Goal: Task Accomplishment & Management: Use online tool/utility

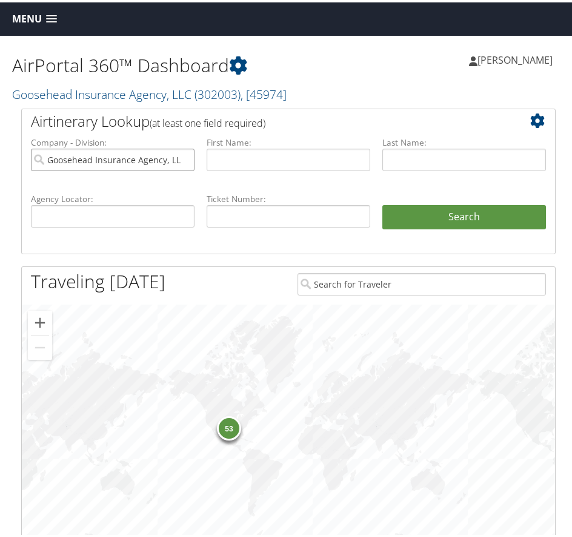
click at [182, 169] on input "Goosehead Insurance Agency, LLC" at bounding box center [113, 157] width 164 height 22
click at [53, 16] on span at bounding box center [51, 17] width 11 height 8
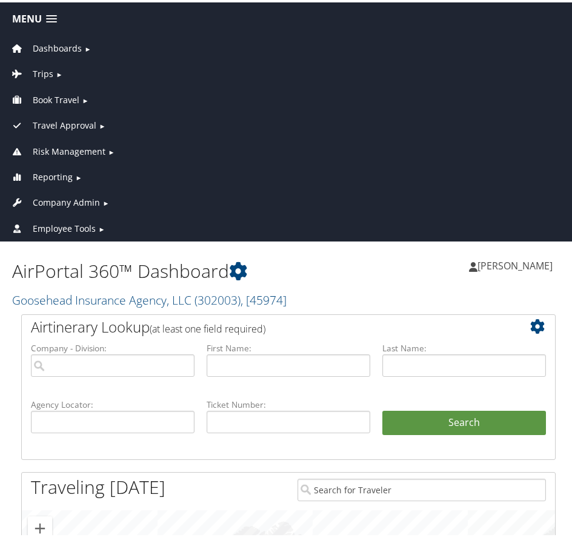
scroll to position [61, 0]
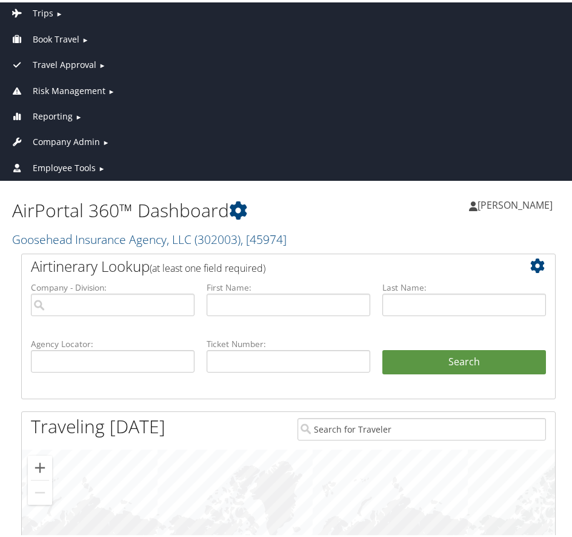
click at [59, 113] on span "Reporting" at bounding box center [53, 113] width 40 height 13
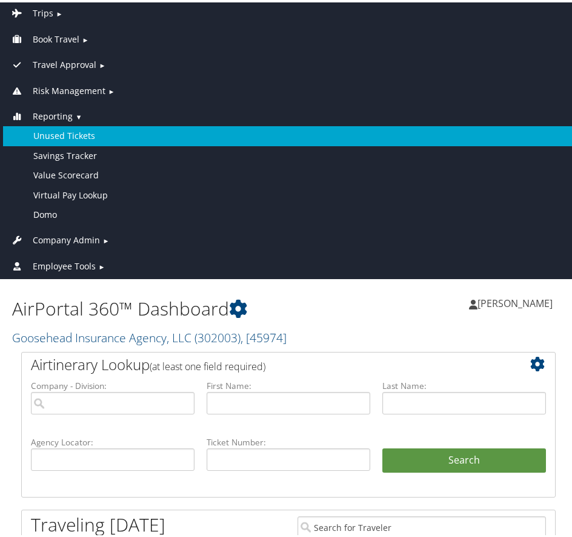
click at [74, 135] on link "Unused Tickets" at bounding box center [288, 133] width 571 height 19
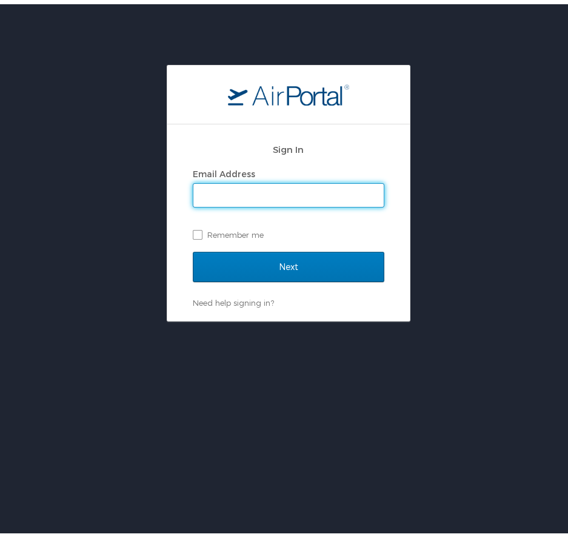
type input "[EMAIL_ADDRESS][PERSON_NAME][DOMAIN_NAME]"
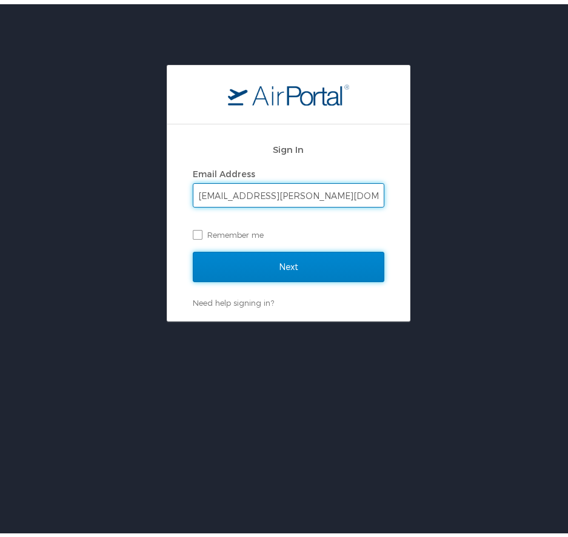
click at [294, 259] on input "Next" at bounding box center [289, 262] width 192 height 30
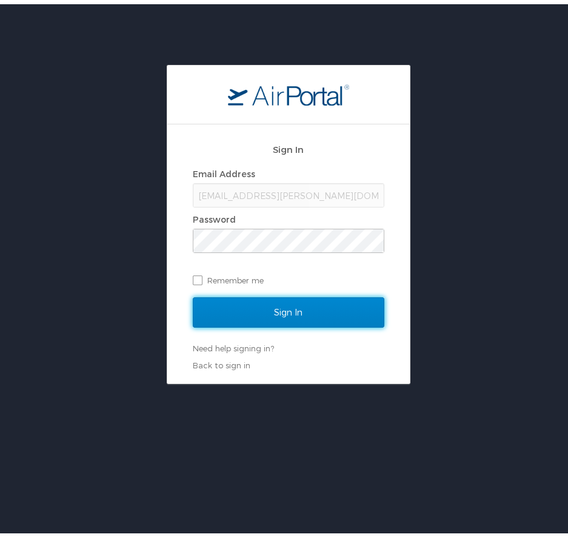
click at [272, 312] on input "Sign In" at bounding box center [289, 308] width 192 height 30
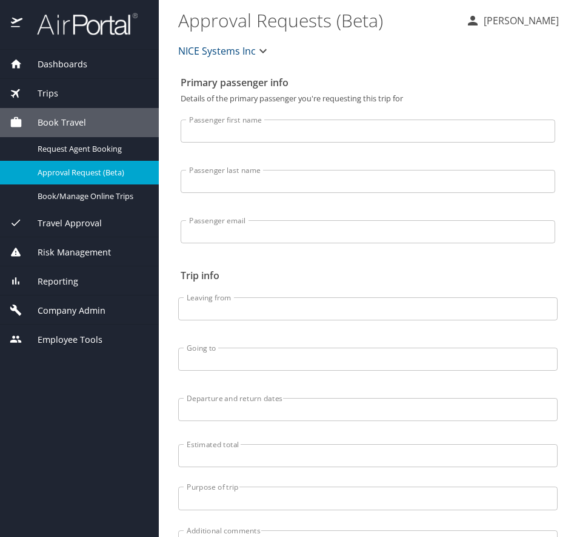
click at [48, 279] on span "Reporting" at bounding box center [50, 281] width 56 height 13
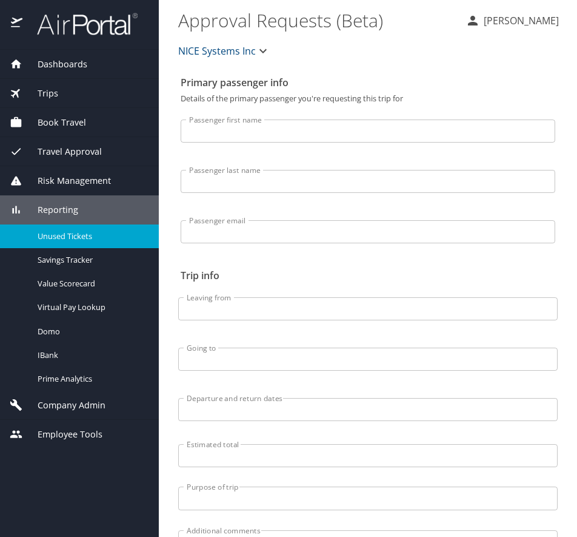
click at [68, 232] on span "Unused Tickets" at bounding box center [91, 236] width 107 height 12
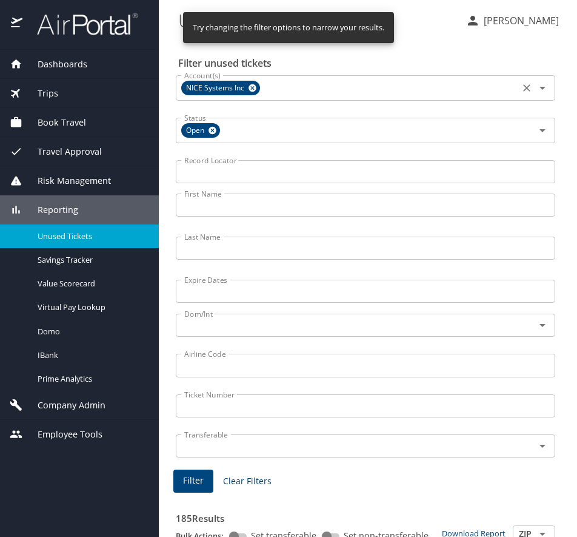
click at [521, 87] on icon "Clear" at bounding box center [527, 88] width 12 height 12
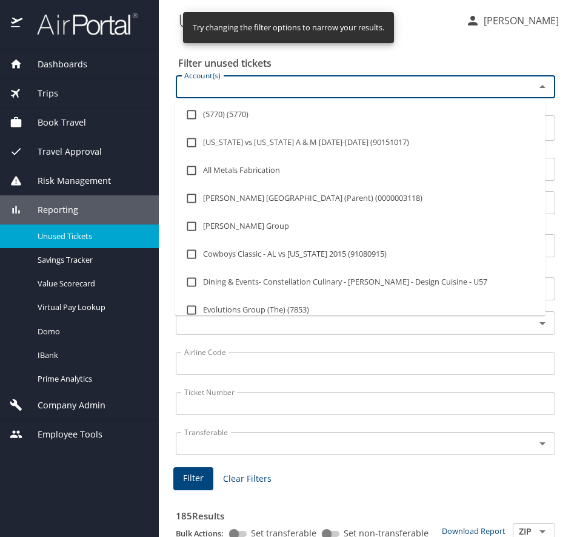
click at [259, 87] on input "Account(s)" at bounding box center [347, 87] width 336 height 16
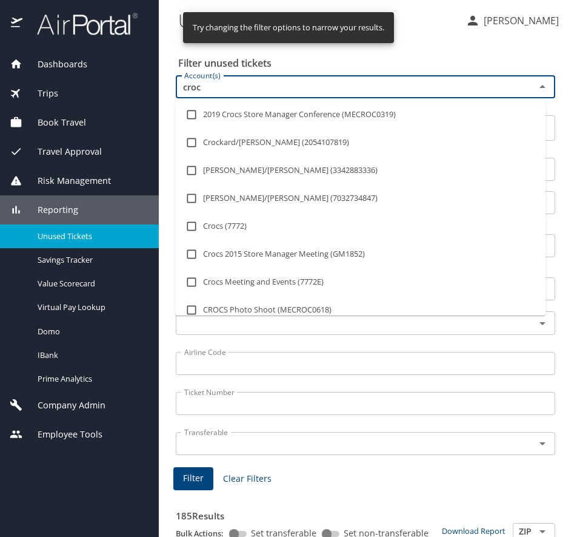
type input "crocs"
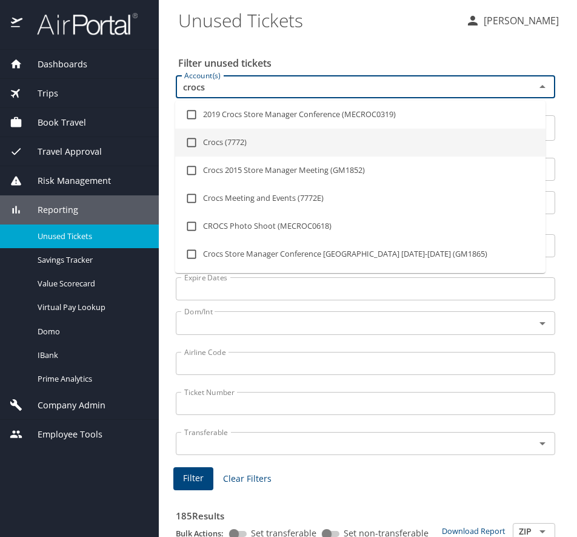
click at [213, 143] on li "Crocs (7772)" at bounding box center [360, 143] width 370 height 28
checkbox input "true"
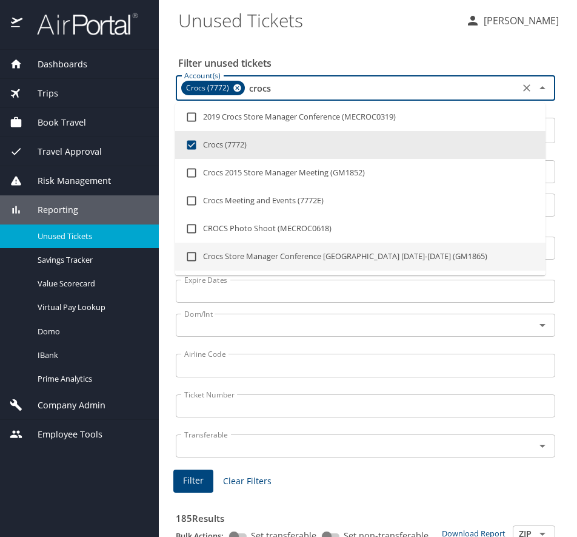
type input "crocs"
click at [264, 298] on input "Expire Dates" at bounding box center [366, 290] width 380 height 23
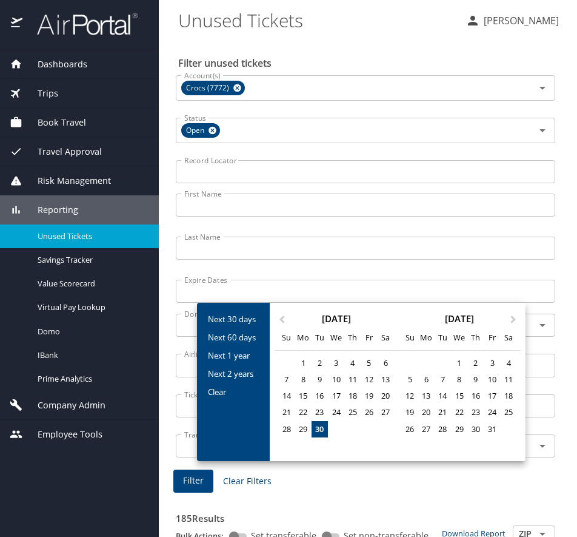
click at [233, 170] on div at bounding box center [288, 268] width 577 height 537
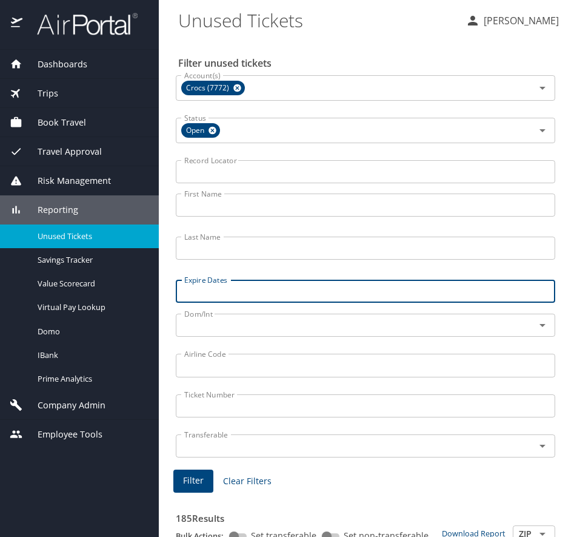
click at [219, 205] on input "First Name" at bounding box center [366, 204] width 380 height 23
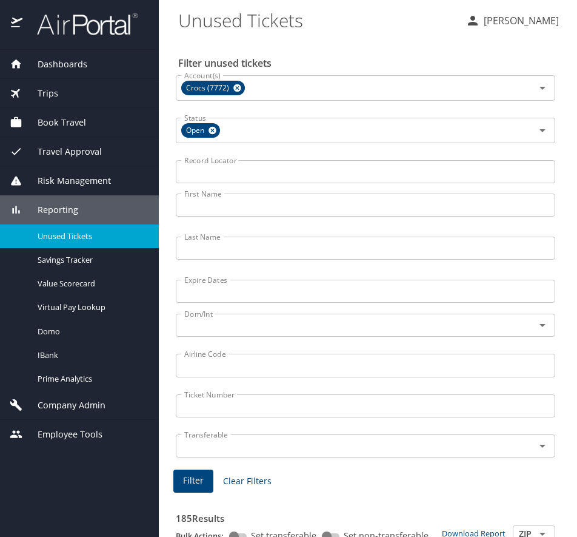
click at [203, 209] on input "First Name" at bounding box center [366, 204] width 380 height 23
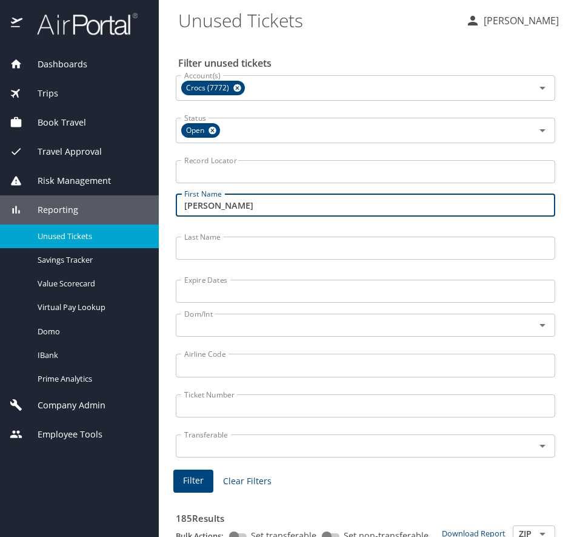
type input "michael"
click at [229, 247] on input "Last Name" at bounding box center [366, 247] width 380 height 23
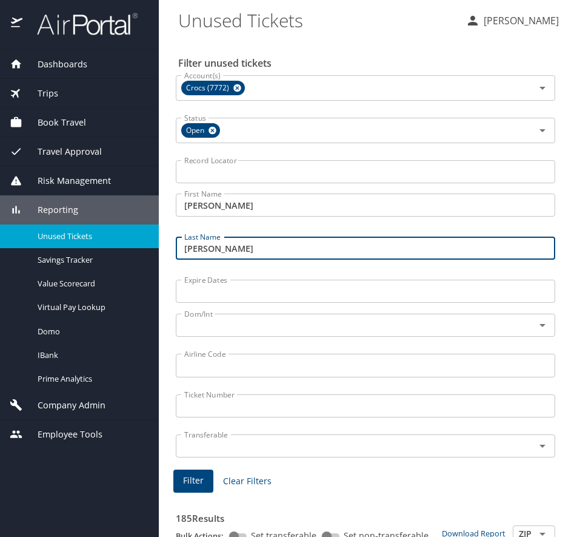
type input "sarantakos"
click at [201, 475] on span "Filter" at bounding box center [193, 480] width 21 height 15
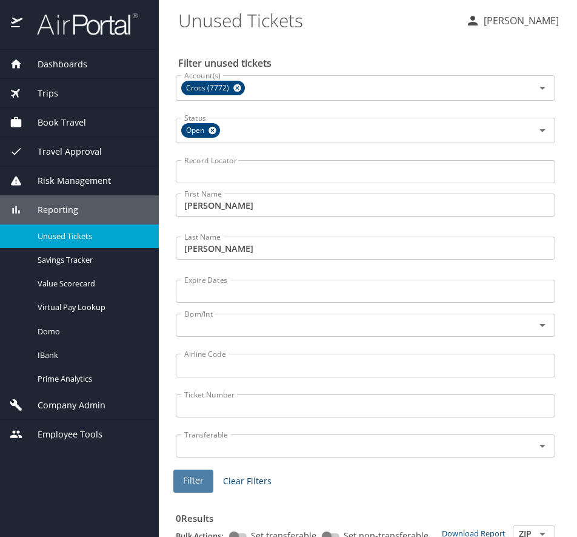
click at [198, 477] on span "Filter" at bounding box center [193, 480] width 21 height 15
click at [235, 202] on input "michael" at bounding box center [366, 204] width 380 height 23
click at [251, 201] on input "michael" at bounding box center [366, 204] width 380 height 23
click at [200, 475] on span "Filter" at bounding box center [193, 480] width 21 height 15
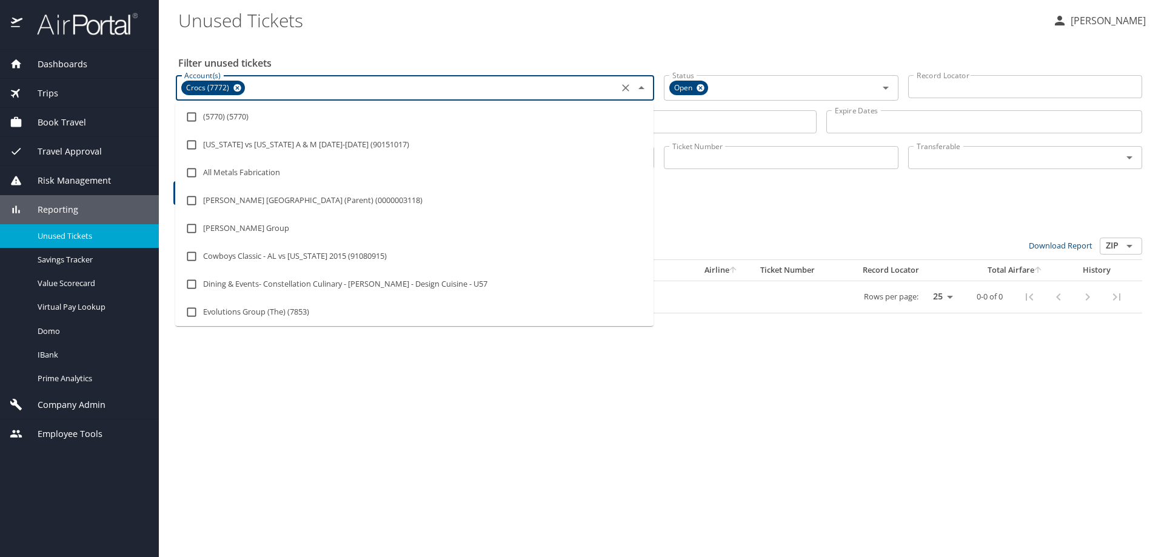
click at [267, 84] on input "Account(s)" at bounding box center [431, 88] width 368 height 16
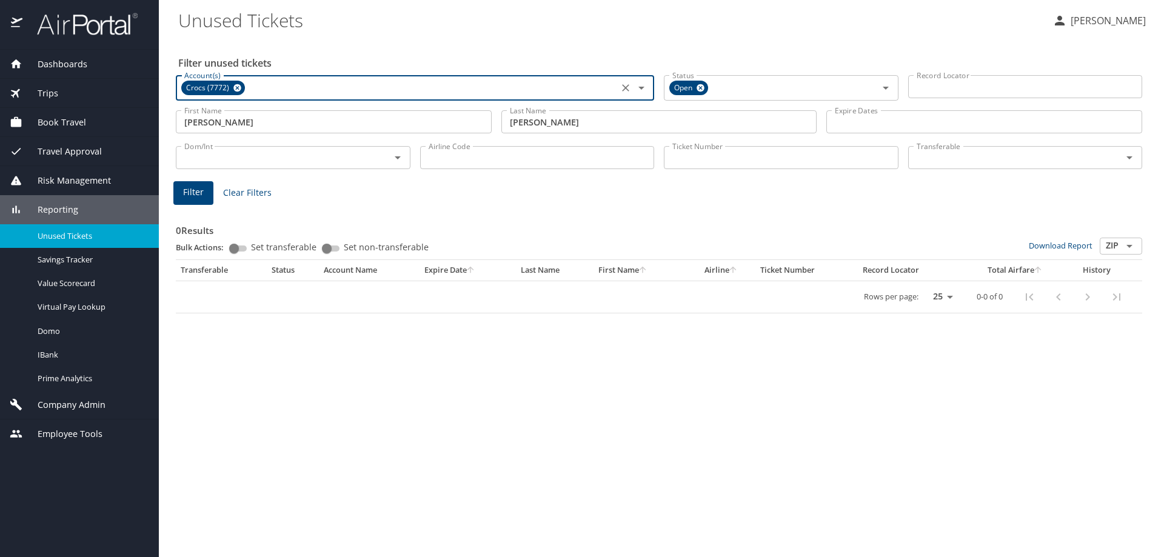
click at [284, 87] on input "Account(s)" at bounding box center [431, 88] width 368 height 16
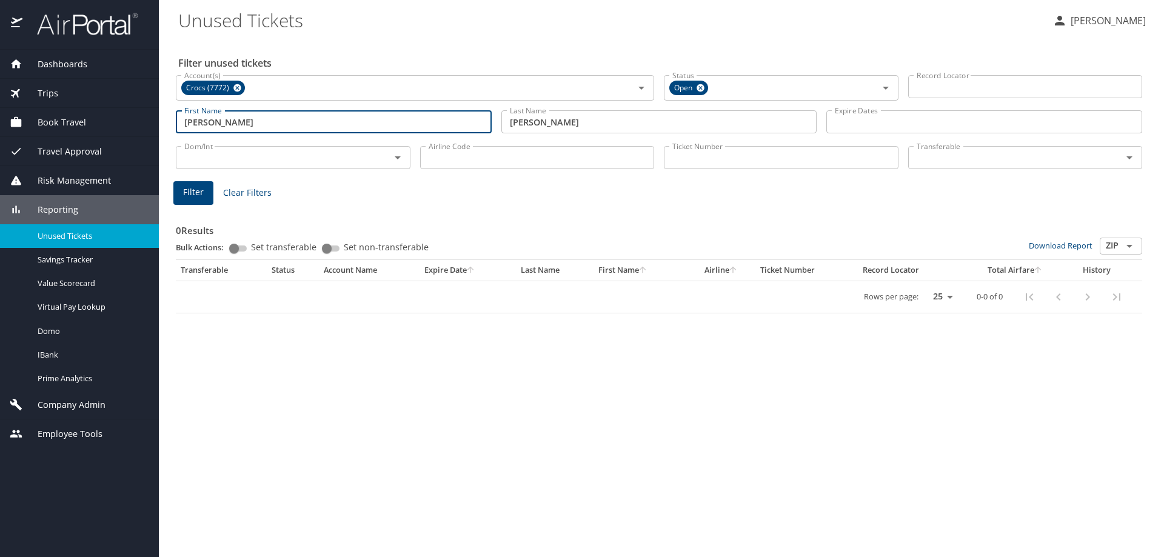
drag, startPoint x: 218, startPoint y: 122, endPoint x: 304, endPoint y: 125, distance: 86.7
click at [304, 125] on input "michael george" at bounding box center [334, 121] width 316 height 23
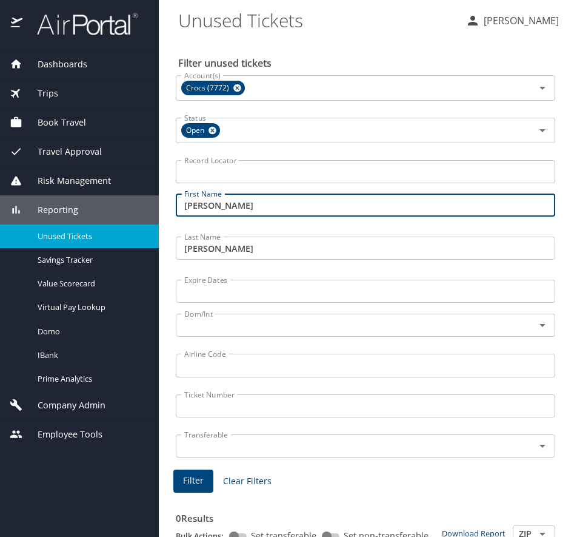
click at [261, 202] on input "michael george" at bounding box center [366, 204] width 380 height 23
click at [221, 207] on input "michael george" at bounding box center [366, 204] width 380 height 23
drag, startPoint x: 218, startPoint y: 205, endPoint x: 272, endPoint y: 209, distance: 53.5
click at [272, 209] on input "michael george" at bounding box center [366, 204] width 380 height 23
click at [197, 480] on span "Filter" at bounding box center [193, 480] width 21 height 15
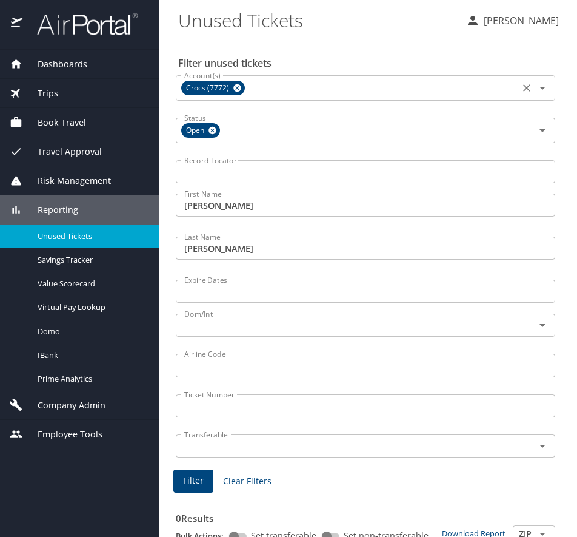
click at [521, 85] on icon "Clear" at bounding box center [527, 88] width 12 height 12
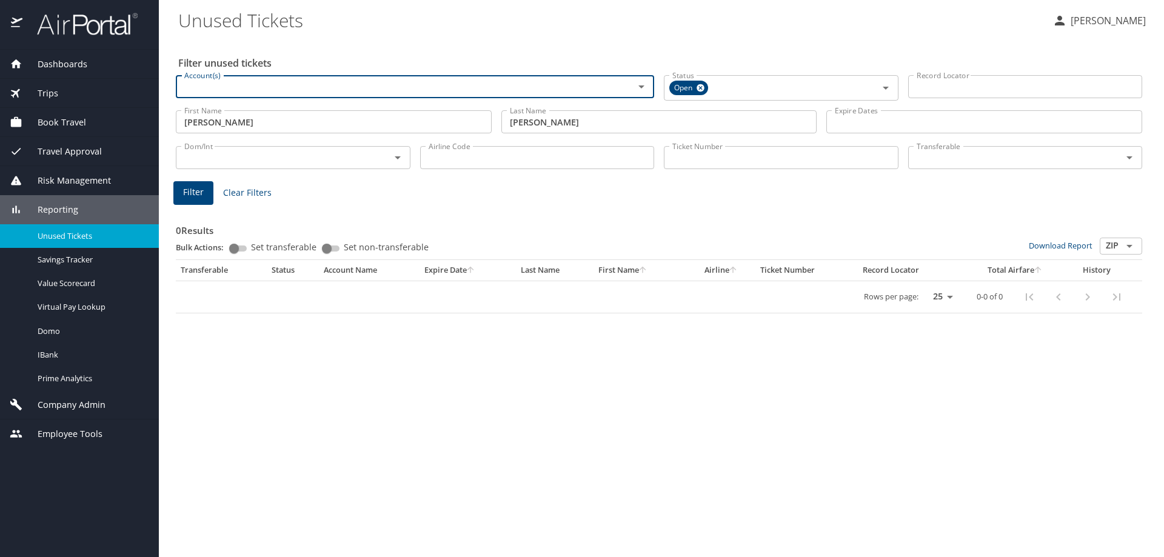
click at [196, 187] on span "Filter" at bounding box center [193, 192] width 21 height 15
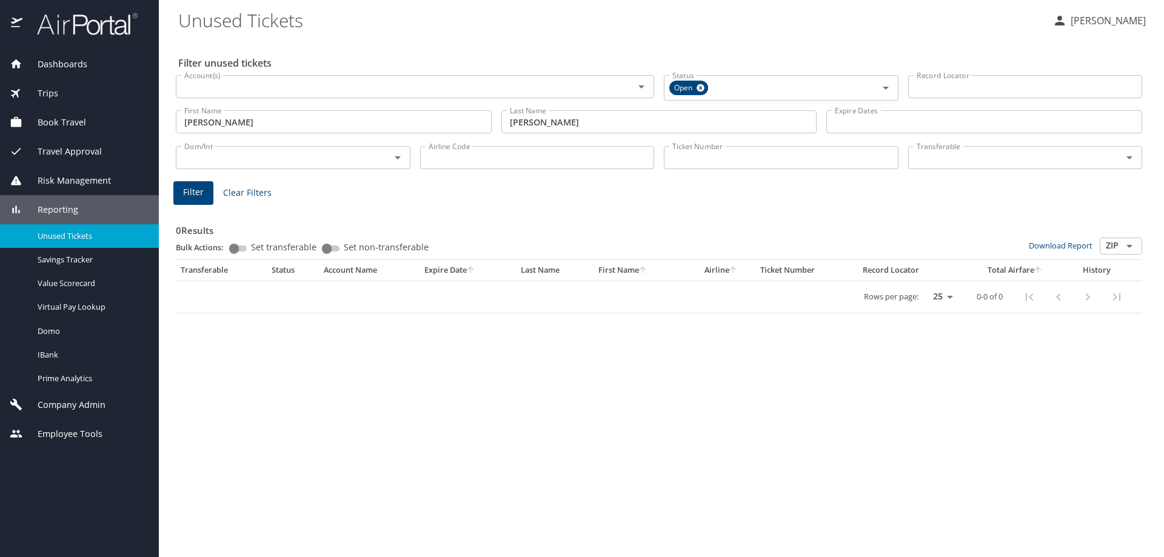
click at [260, 119] on input "michael" at bounding box center [334, 121] width 316 height 23
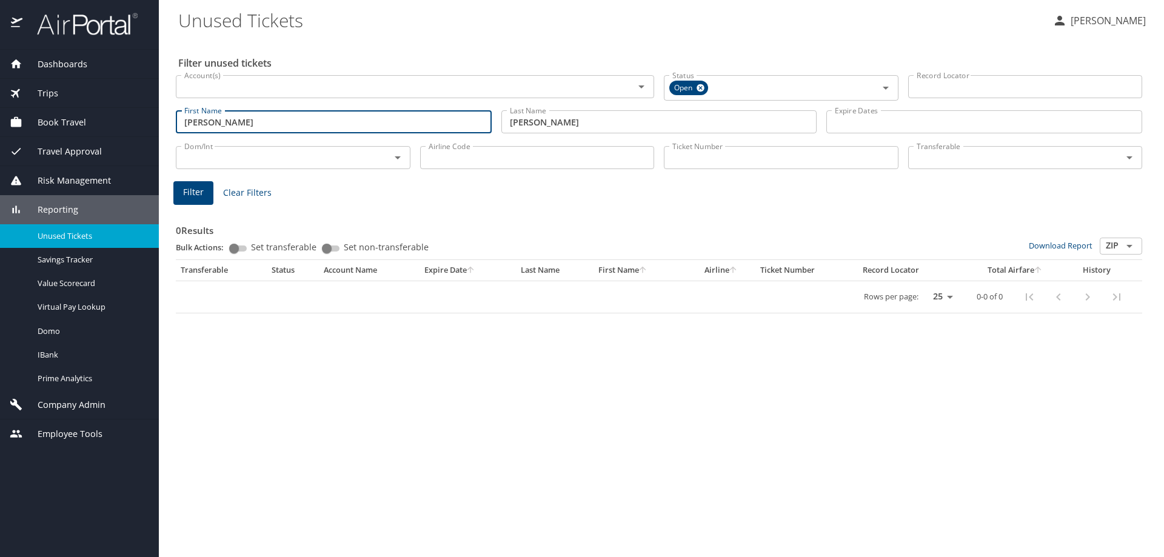
type input "michael george"
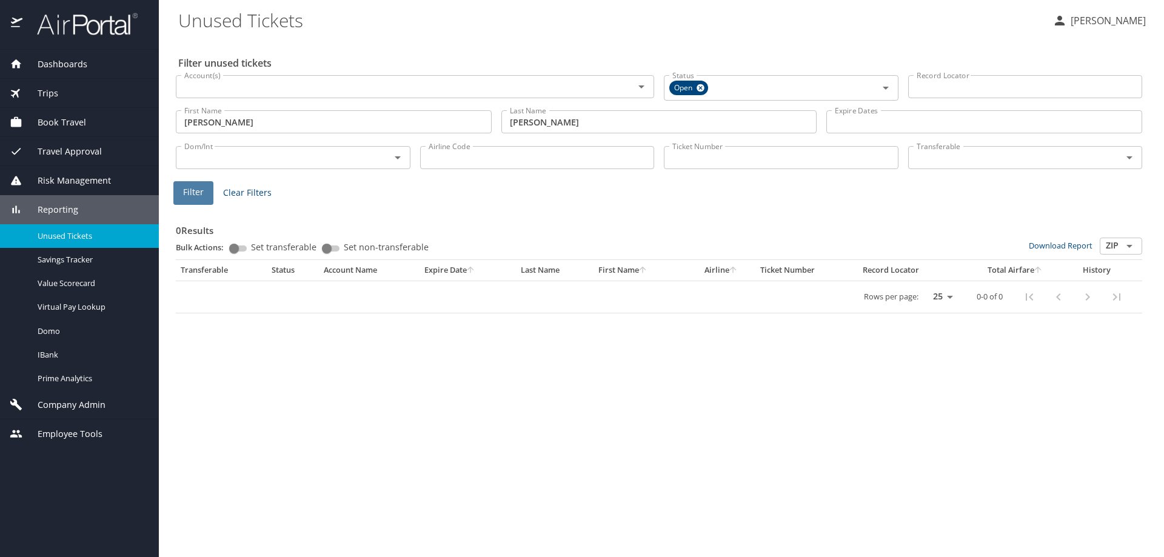
click at [187, 188] on span "Filter" at bounding box center [193, 192] width 21 height 15
